Goal: Register for event/course

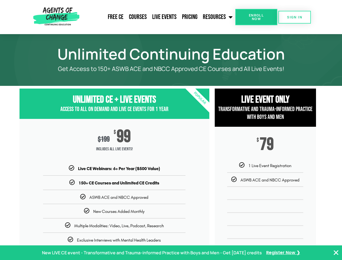
click at [171, 130] on div "$ 199 $ 99 Includes ALL Live Events!" at bounding box center [114, 142] width 190 height 47
click at [218, 17] on link "Resources" at bounding box center [217, 17] width 35 height 14
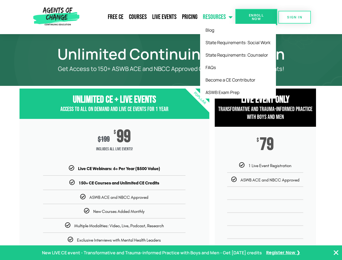
click at [256, 17] on span "Enroll Now" at bounding box center [256, 17] width 25 height 7
click at [294, 17] on span "SIGN IN" at bounding box center [294, 17] width 15 height 4
click at [171, 252] on p "New LIVE CE event - Transformative and Trauma-informed Practice with Boys and M…" at bounding box center [152, 253] width 220 height 8
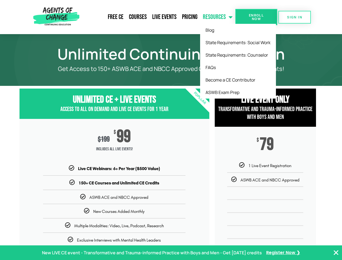
click at [336, 252] on icon "Close Banner" at bounding box center [335, 252] width 6 height 6
